Goal: Task Accomplishment & Management: Manage account settings

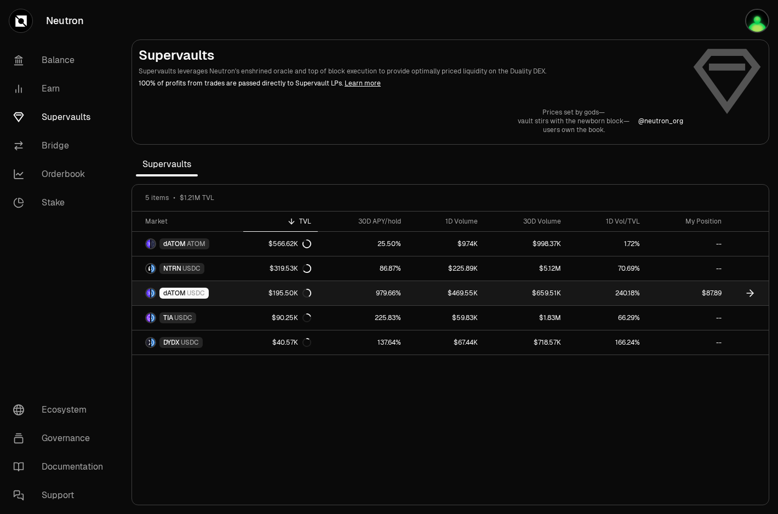
click at [186, 297] on div "dATOM USDC" at bounding box center [184, 293] width 49 height 11
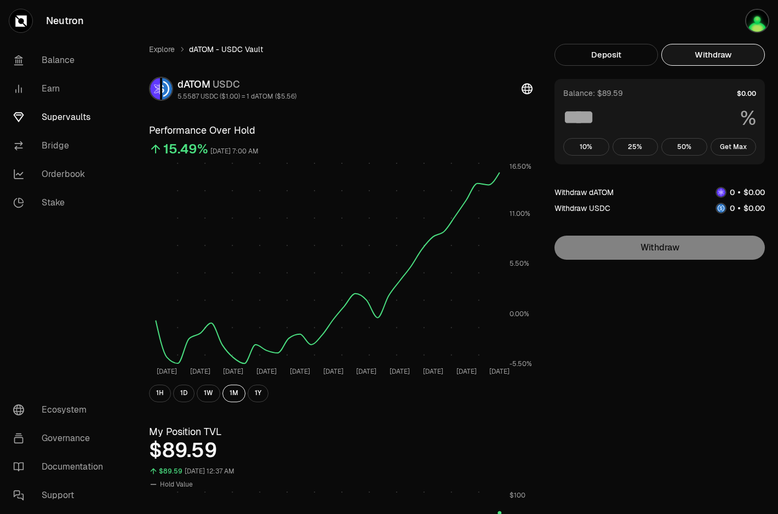
click at [731, 59] on button "Withdraw" at bounding box center [714, 55] width 104 height 22
click at [729, 150] on button "Get Max" at bounding box center [734, 147] width 46 height 18
type input "***"
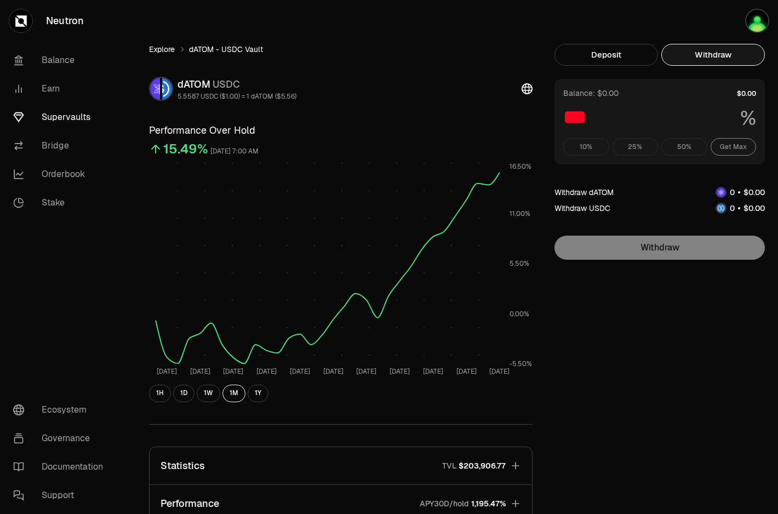
click at [163, 47] on link "Explore" at bounding box center [162, 49] width 26 height 11
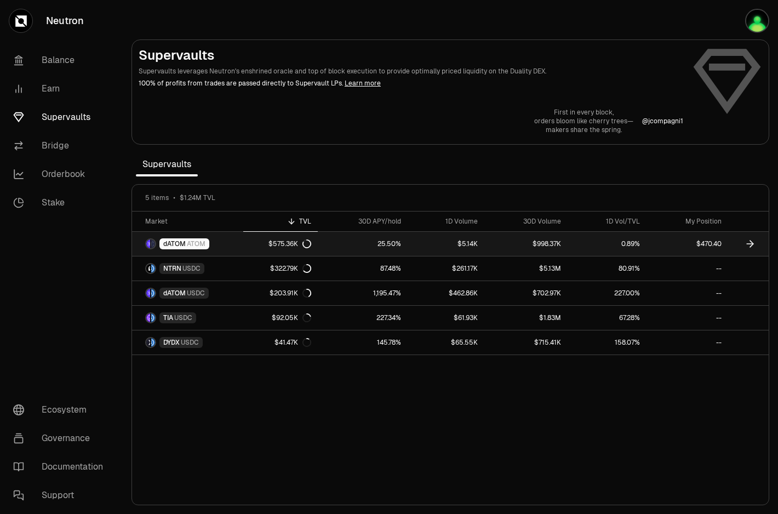
click at [674, 247] on link "$470.40" at bounding box center [688, 244] width 82 height 24
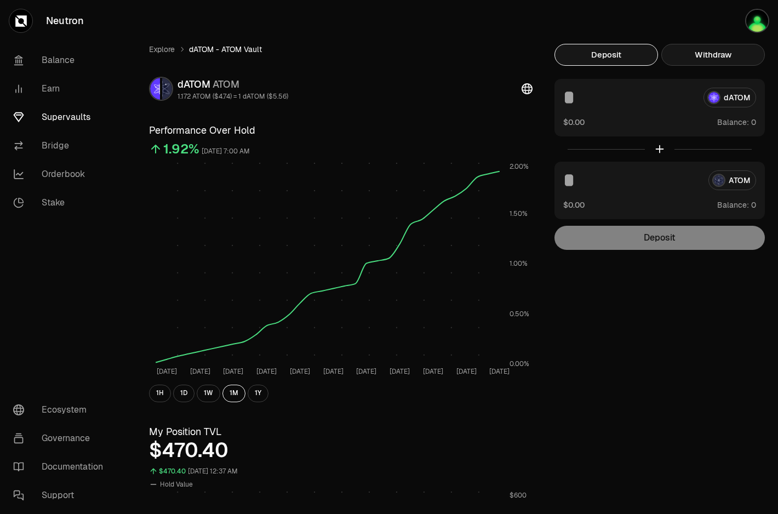
click at [703, 55] on button "Withdraw" at bounding box center [714, 55] width 104 height 22
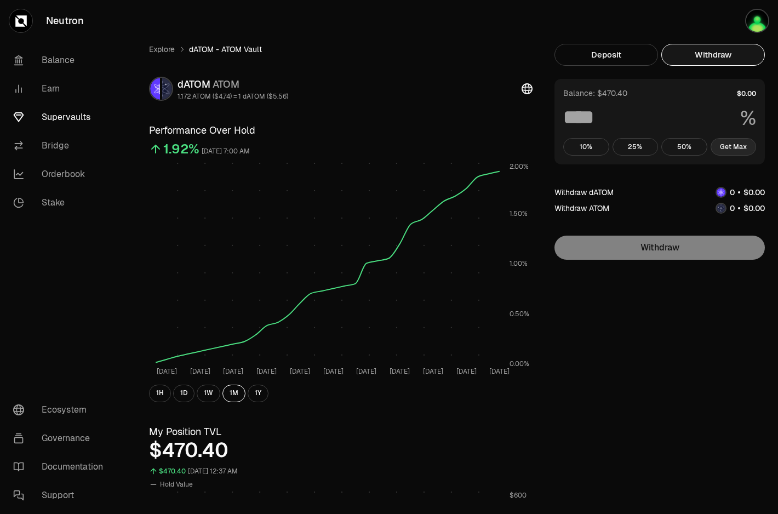
click at [731, 152] on button "Get Max" at bounding box center [734, 147] width 46 height 18
type input "***"
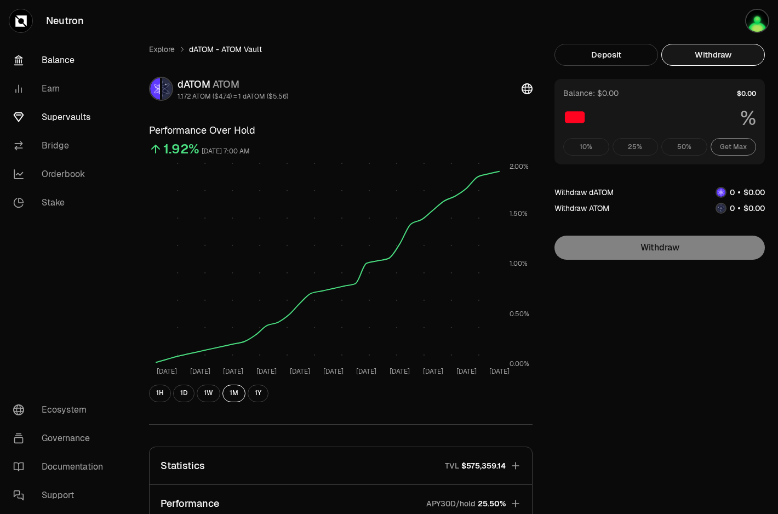
click at [55, 67] on link "Balance" at bounding box center [61, 60] width 114 height 29
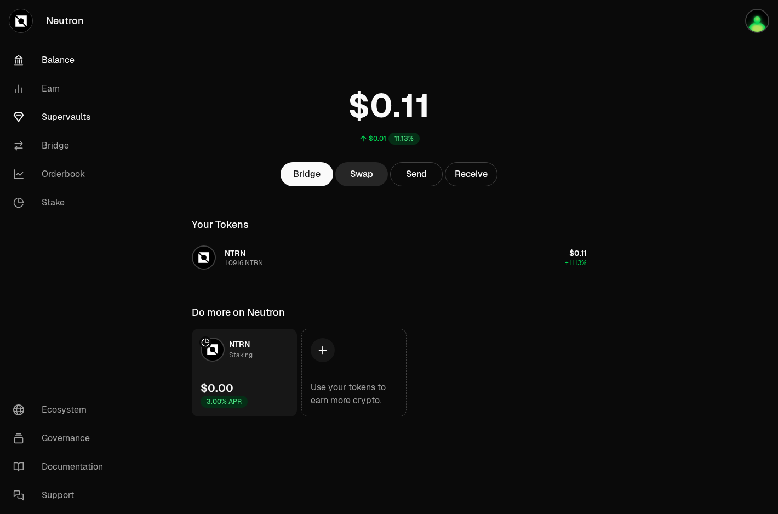
click at [70, 112] on link "Supervaults" at bounding box center [61, 117] width 114 height 29
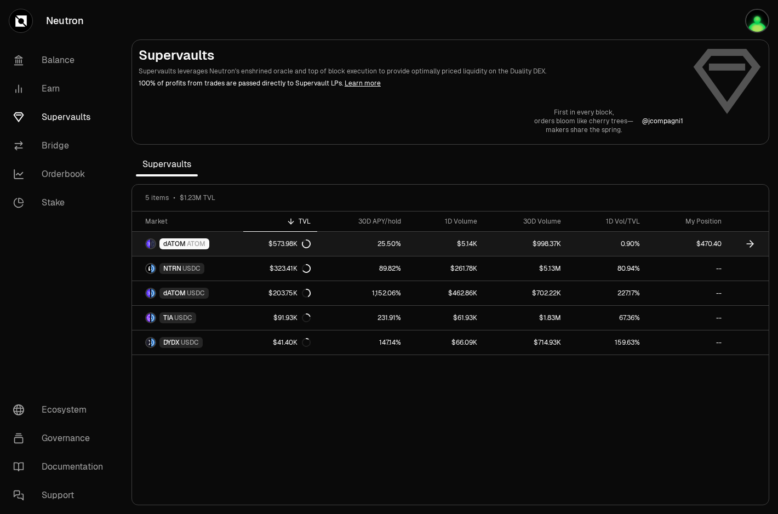
click at [699, 250] on link "$470.40" at bounding box center [688, 244] width 82 height 24
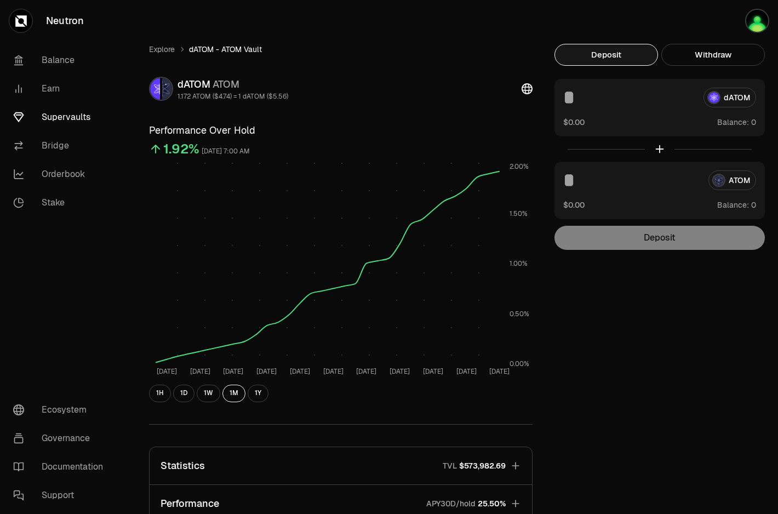
click at [59, 127] on link "Supervaults" at bounding box center [61, 117] width 114 height 29
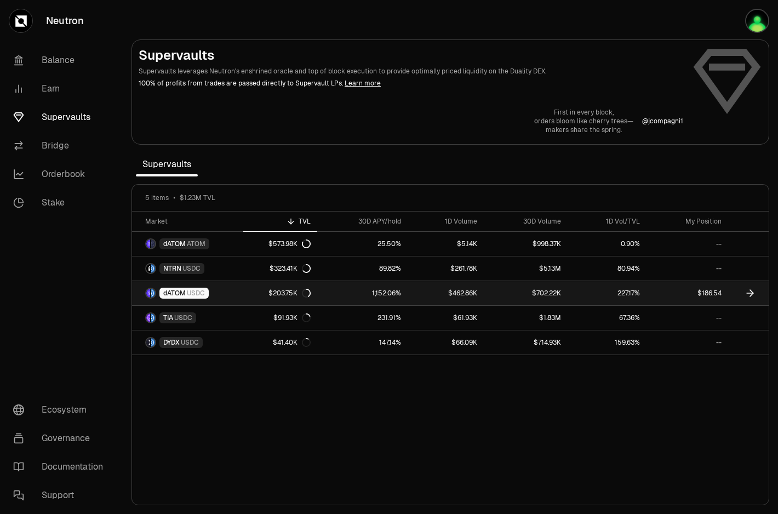
click at [246, 284] on link "$203.75K" at bounding box center [279, 293] width 73 height 24
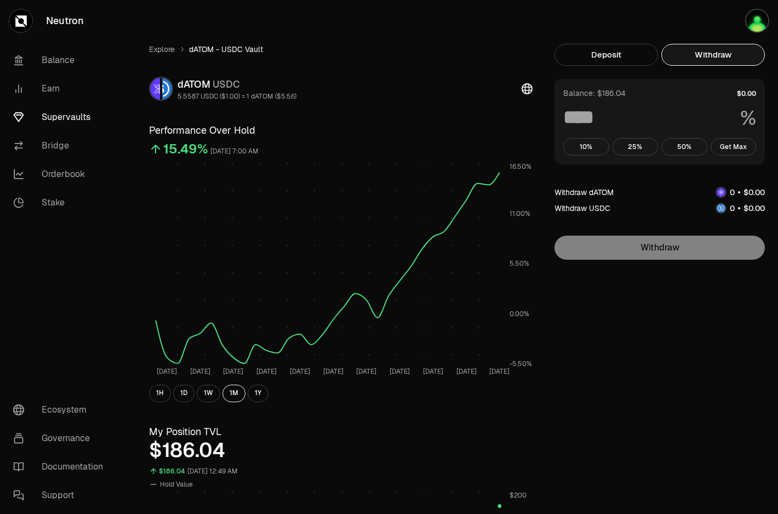
click at [702, 45] on button "Withdraw" at bounding box center [714, 55] width 104 height 22
click at [733, 151] on button "Get Max" at bounding box center [734, 147] width 46 height 18
type input "***"
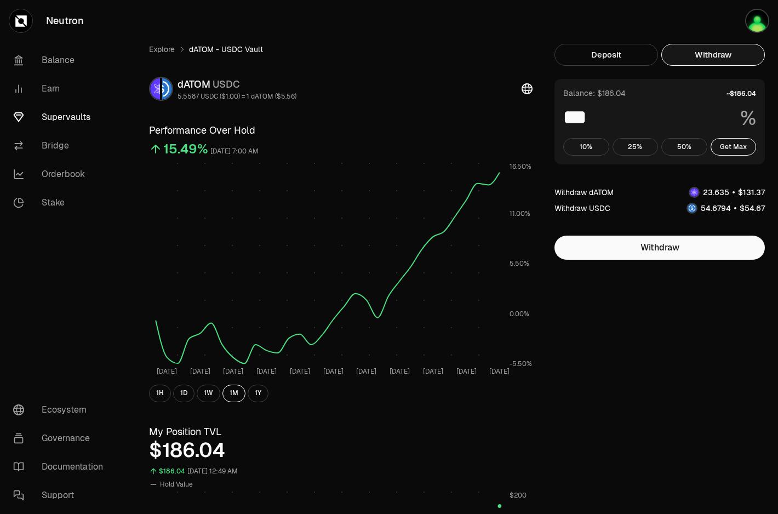
click at [55, 120] on link "Supervaults" at bounding box center [61, 117] width 114 height 29
